Goal: Find specific page/section: Find specific page/section

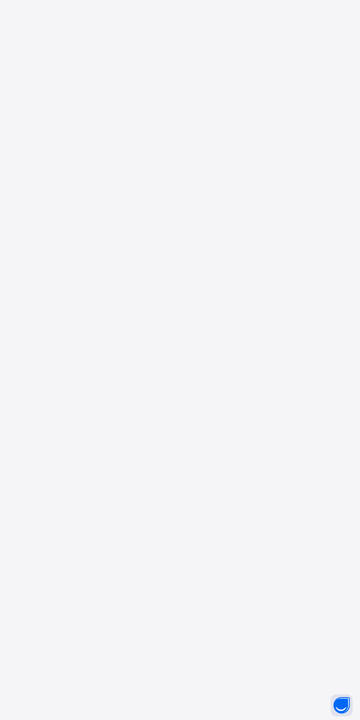
click at [264, 394] on div at bounding box center [180, 360] width 360 height 720
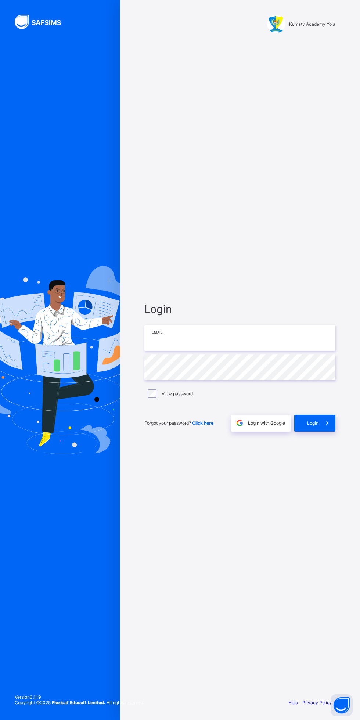
click at [251, 338] on input "email" at bounding box center [239, 338] width 191 height 26
type input "**********"
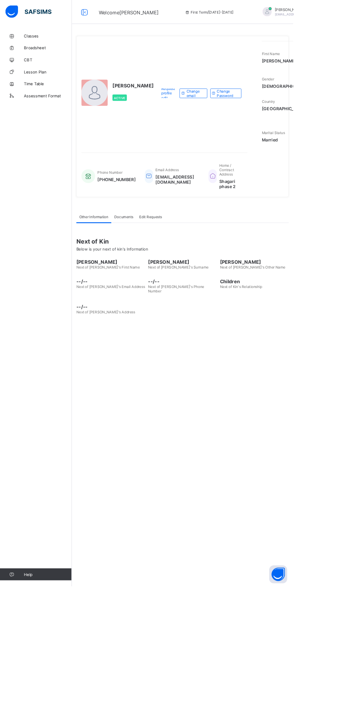
click at [52, 71] on span "CBT" at bounding box center [58, 74] width 59 height 6
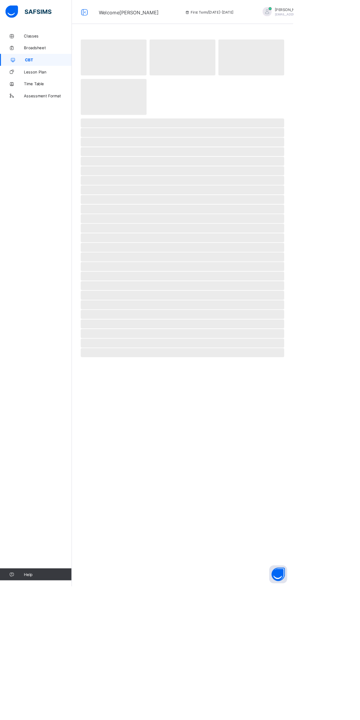
click at [43, 47] on span "Classes" at bounding box center [58, 44] width 59 height 6
click at [59, 59] on span "Broadsheet" at bounding box center [58, 59] width 59 height 6
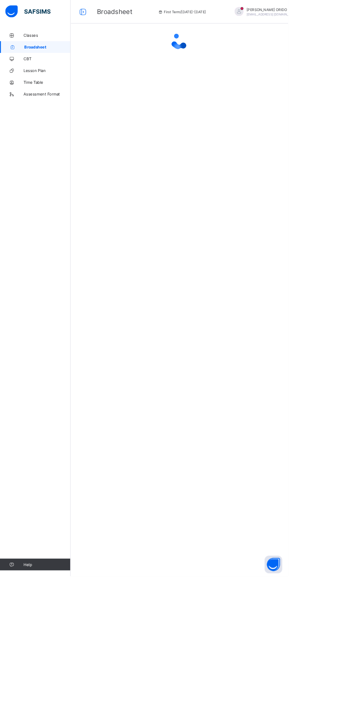
click at [282, 379] on div at bounding box center [224, 360] width 272 height 720
click at [316, 69] on div "Select Term Name No. of Classes Actions L.T.R Learning To Read 1 View class lev…" at bounding box center [224, 64] width 272 height 54
click at [271, 64] on th "Actions" at bounding box center [253, 58] width 35 height 12
click at [236, 461] on div "Select Term Name No. of Classes Actions L.T.R Learning To Read 1 View class lev…" at bounding box center [224, 360] width 272 height 720
click at [65, 121] on link "Assessment Format" at bounding box center [44, 117] width 88 height 15
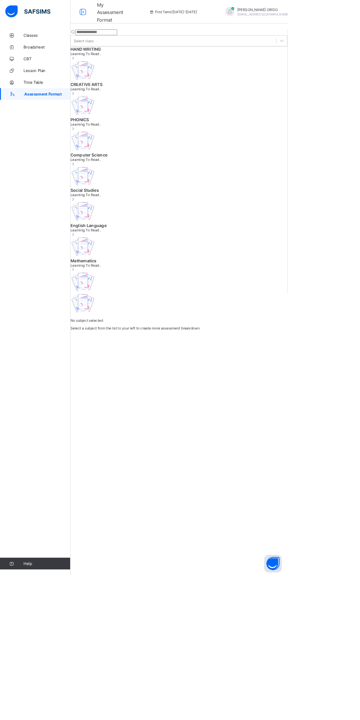
click at [46, 40] on link "Classes" at bounding box center [44, 44] width 88 height 15
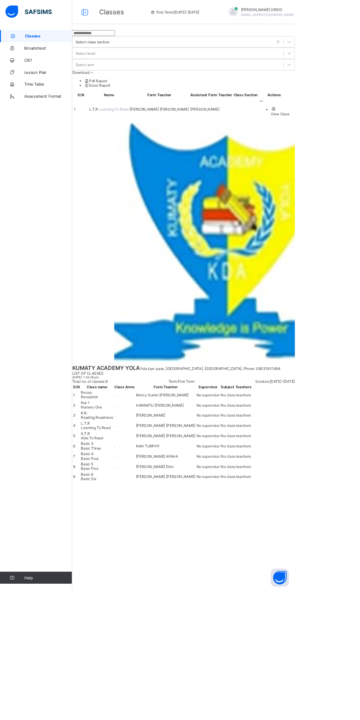
click at [57, 58] on span "Broadsheet" at bounding box center [58, 59] width 59 height 6
